Goal: Task Accomplishment & Management: Use online tool/utility

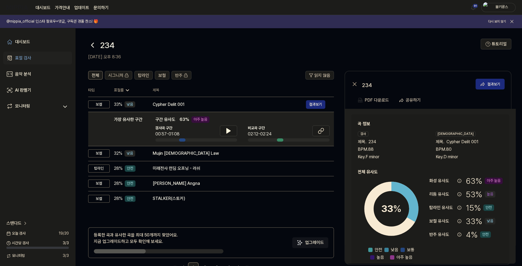
drag, startPoint x: 84, startPoint y: 44, endPoint x: 90, endPoint y: 45, distance: 6.5
click at [84, 44] on header "234 [DATE] 오후 8:36 튜토리얼" at bounding box center [298, 47] width 447 height 38
click at [91, 45] on icon at bounding box center [92, 45] width 9 height 9
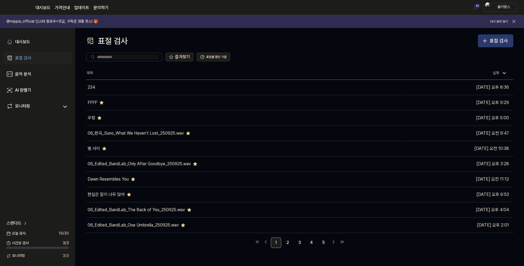
click at [494, 40] on div "표절 검사" at bounding box center [499, 41] width 18 height 8
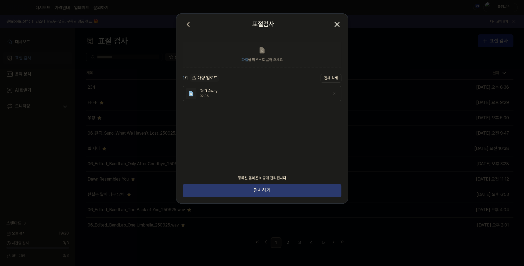
click at [250, 195] on button "검사하기" at bounding box center [262, 190] width 159 height 13
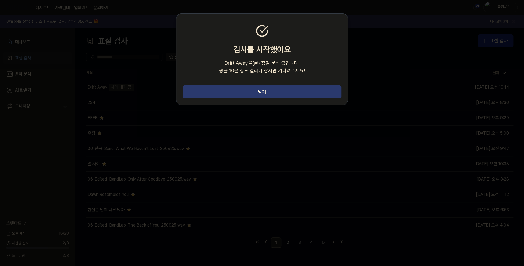
click at [260, 94] on button "닫기" at bounding box center [262, 92] width 159 height 13
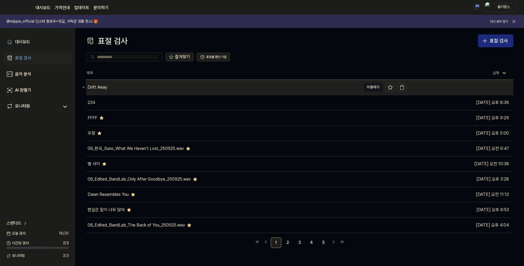
click at [150, 87] on div "Drift Away" at bounding box center [223, 87] width 275 height 15
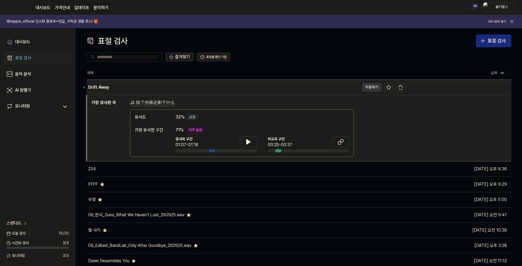
click at [368, 88] on button "이동하기" at bounding box center [371, 87] width 19 height 9
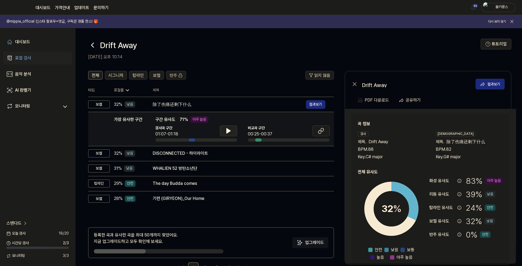
click at [224, 130] on button at bounding box center [228, 131] width 17 height 11
click at [323, 132] on icon at bounding box center [321, 131] width 6 height 6
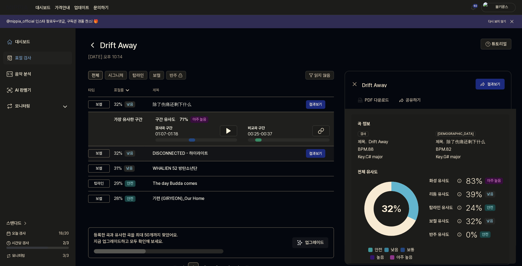
click at [205, 154] on div "DISCONNECTED - 하이라이트" at bounding box center [229, 153] width 153 height 6
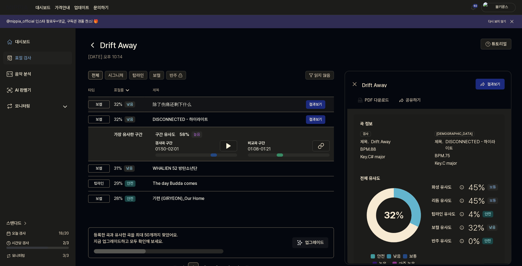
click at [209, 101] on div "除了伤痛还剩下什么 결과보기" at bounding box center [239, 104] width 173 height 9
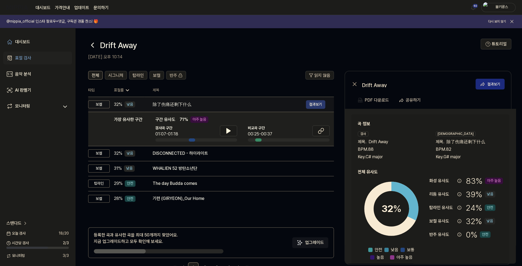
click at [313, 105] on button "결과보기" at bounding box center [315, 104] width 19 height 9
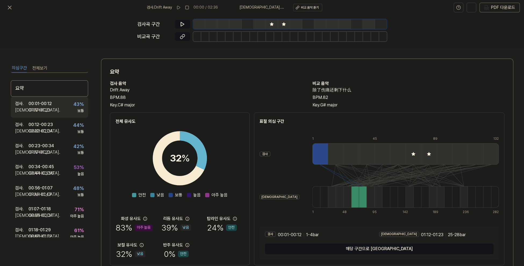
click at [55, 108] on div "검사 . 00:01 - 00:12 비교 . 01:12 - 01:23 43 % 보통" at bounding box center [49, 107] width 77 height 21
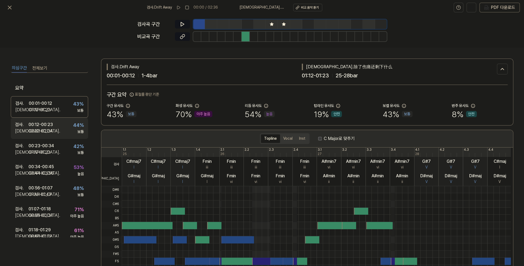
click at [52, 130] on div "02:22 - 02:34" at bounding box center [41, 131] width 24 height 6
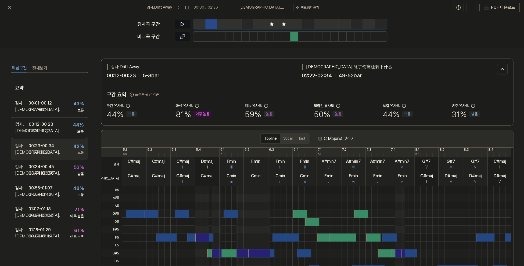
click at [47, 148] on div "00:23 - 00:34" at bounding box center [42, 146] width 26 height 6
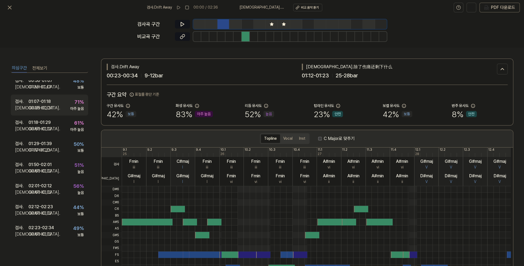
click at [48, 100] on div "01:07 - 01:18" at bounding box center [40, 101] width 22 height 6
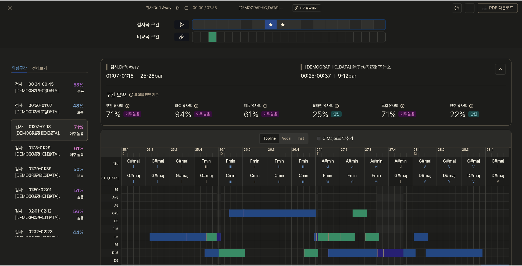
scroll to position [80, 0]
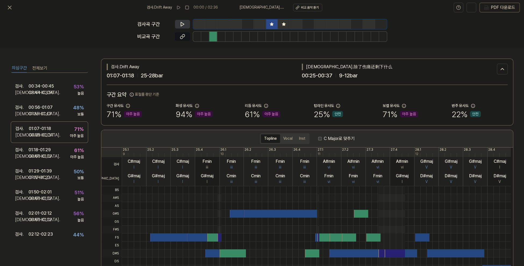
click at [178, 23] on button at bounding box center [182, 24] width 15 height 9
click at [183, 42] on div "검사곡 구간 [GEOGRAPHIC_DATA] 구간" at bounding box center [262, 31] width 250 height 33
click at [183, 38] on icon at bounding box center [182, 36] width 5 height 5
click at [11, 8] on icon at bounding box center [9, 7] width 6 height 6
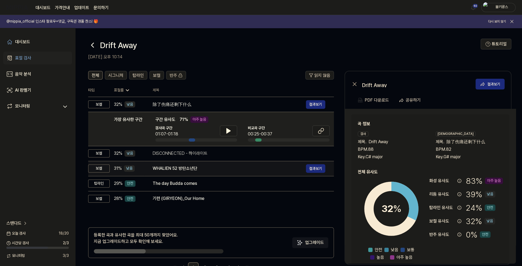
click at [192, 166] on div "WHALIEN 52 방탄소년단" at bounding box center [229, 168] width 153 height 6
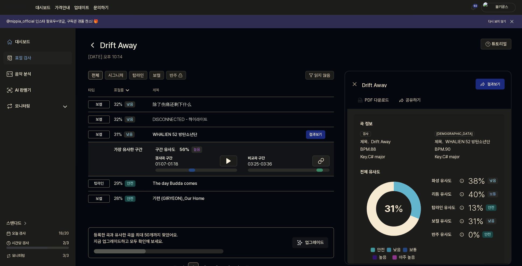
click at [323, 162] on icon at bounding box center [321, 161] width 6 height 6
